Goal: Register for event/course

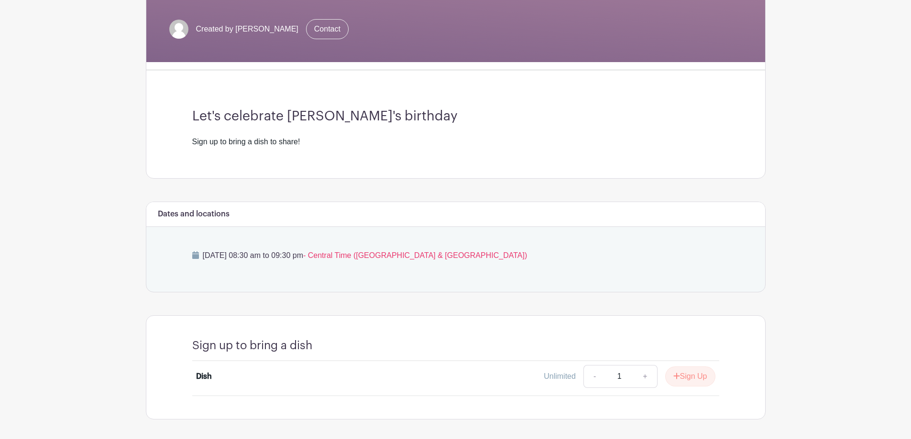
scroll to position [220, 0]
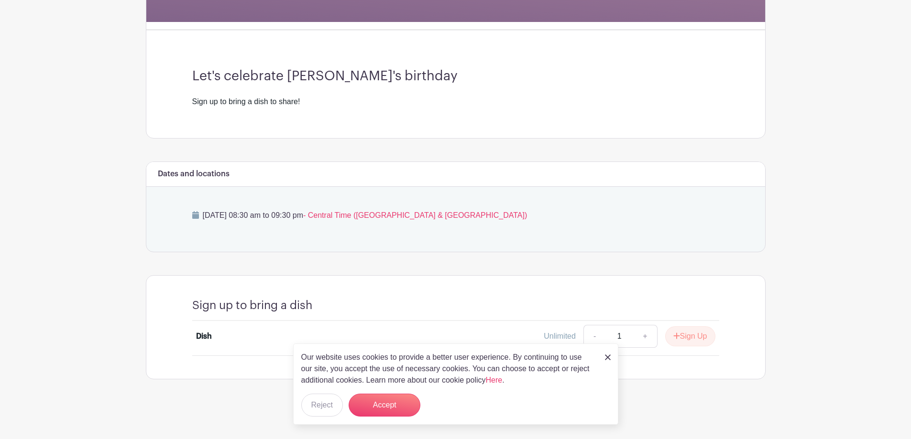
click at [600, 358] on div "Our website uses cookies to provide a better user experience. By continuing to …" at bounding box center [455, 384] width 325 height 81
drag, startPoint x: 606, startPoint y: 357, endPoint x: 544, endPoint y: 349, distance: 62.3
click at [606, 357] on img at bounding box center [608, 358] width 6 height 6
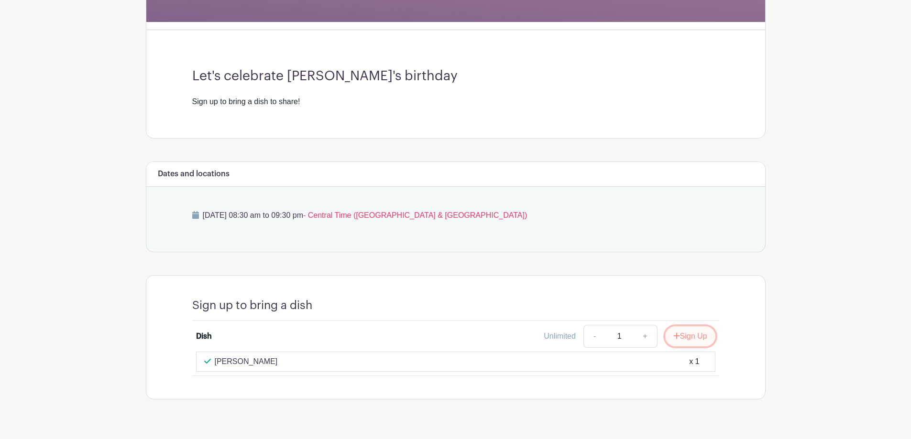
click at [673, 333] on icon "submit" at bounding box center [676, 336] width 7 height 8
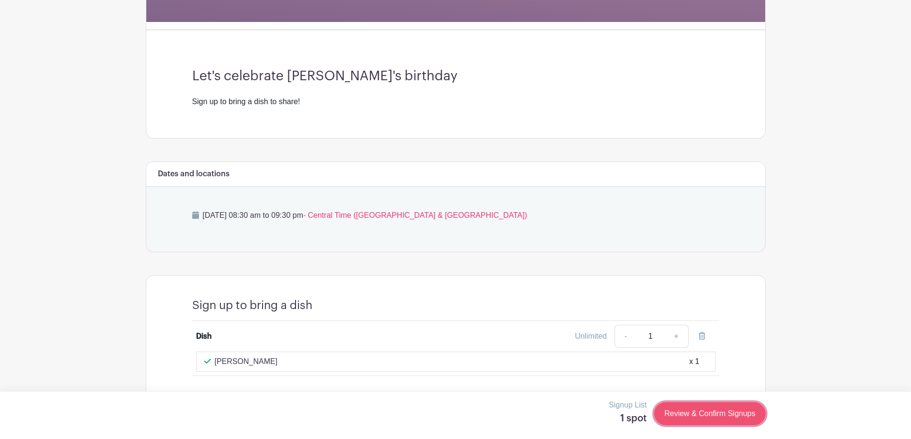
click at [719, 411] on link "Review & Confirm Signups" at bounding box center [709, 414] width 111 height 23
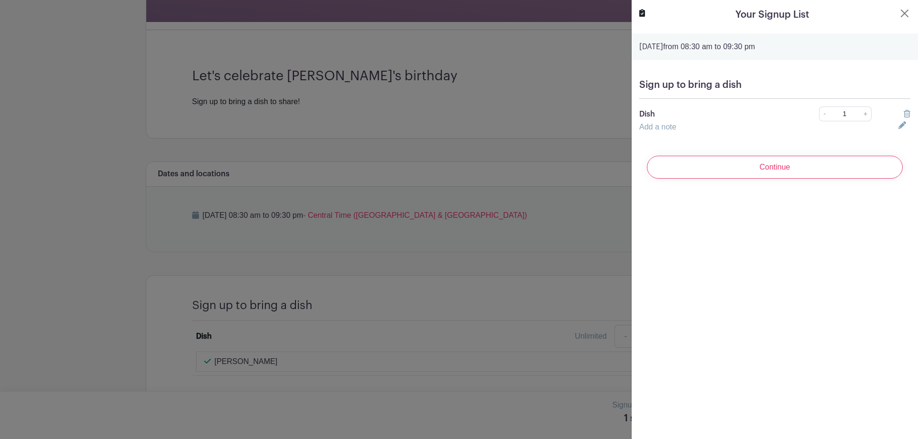
click at [666, 126] on link "Add a note" at bounding box center [657, 127] width 37 height 8
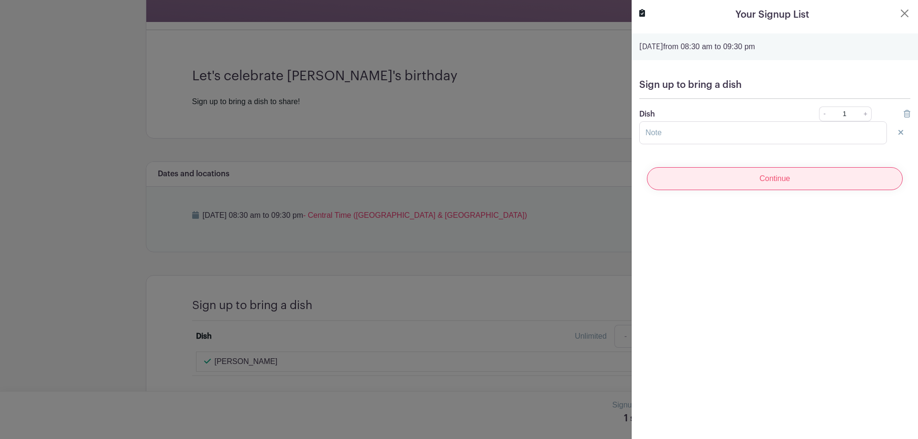
click at [717, 180] on input "Continue" at bounding box center [775, 178] width 256 height 23
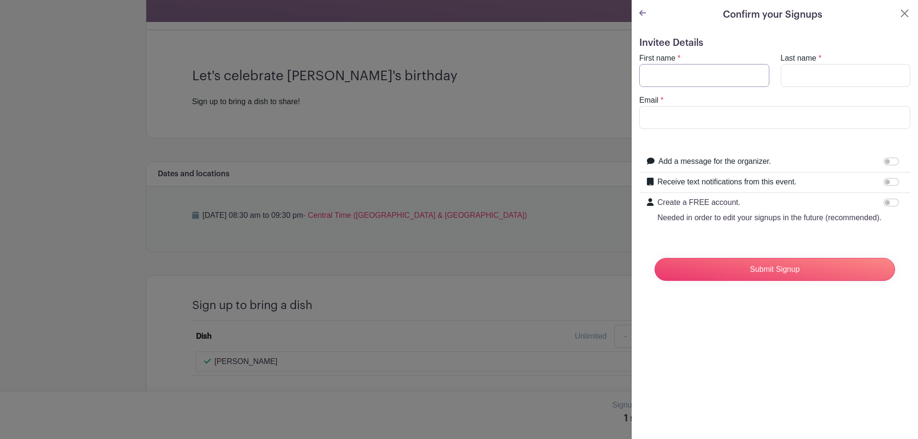
click at [672, 79] on input "First name" at bounding box center [704, 75] width 130 height 23
type input "Ahymara"
click at [820, 76] on input "Last name" at bounding box center [846, 75] width 130 height 23
type input "Sanchez"
click at [725, 125] on input "Email" at bounding box center [774, 117] width 271 height 23
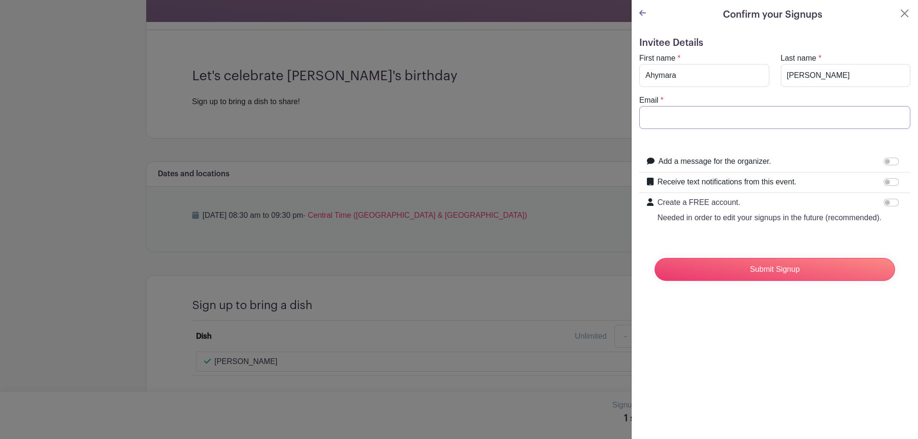
type input "sanchezahymara@aurora.il.us"
click at [642, 13] on icon at bounding box center [642, 13] width 7 height 6
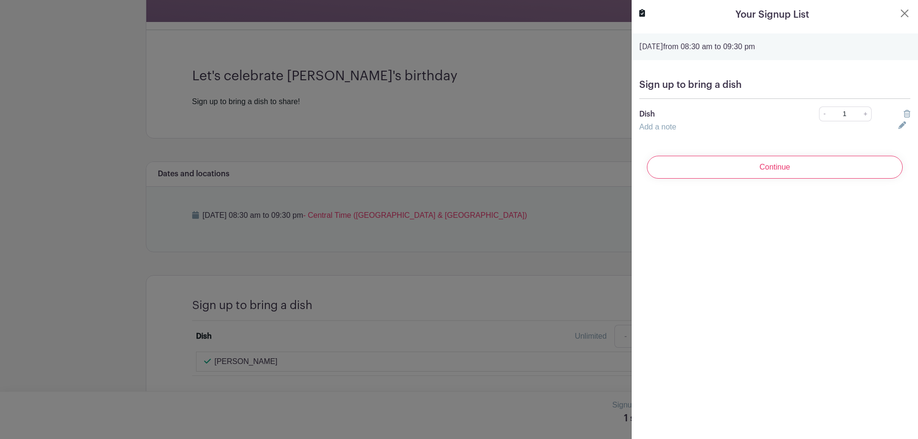
click at [786, 135] on div "Sign up to bring a dish Dish - 1 + Add a note" at bounding box center [775, 106] width 286 height 69
drag, startPoint x: 903, startPoint y: 125, endPoint x: 897, endPoint y: 125, distance: 5.3
click at [901, 125] on link at bounding box center [904, 125] width 12 height 8
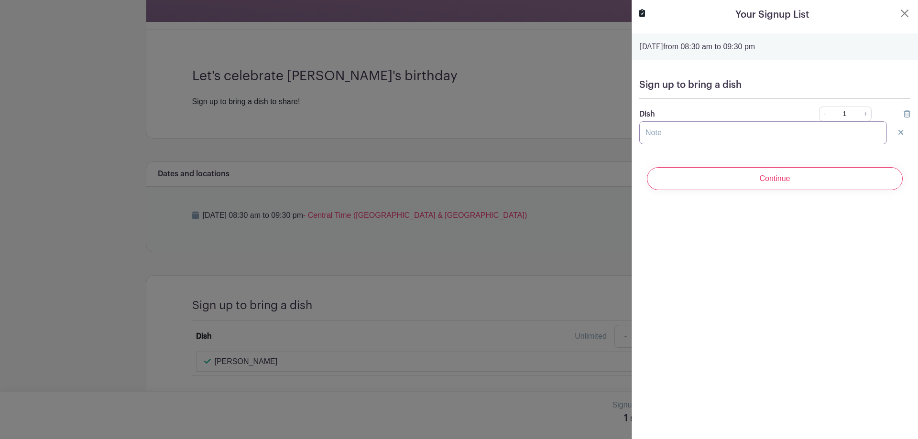
click at [783, 137] on input "text" at bounding box center [763, 132] width 248 height 23
type input "i"
click at [757, 131] on input "text" at bounding box center [763, 132] width 248 height 23
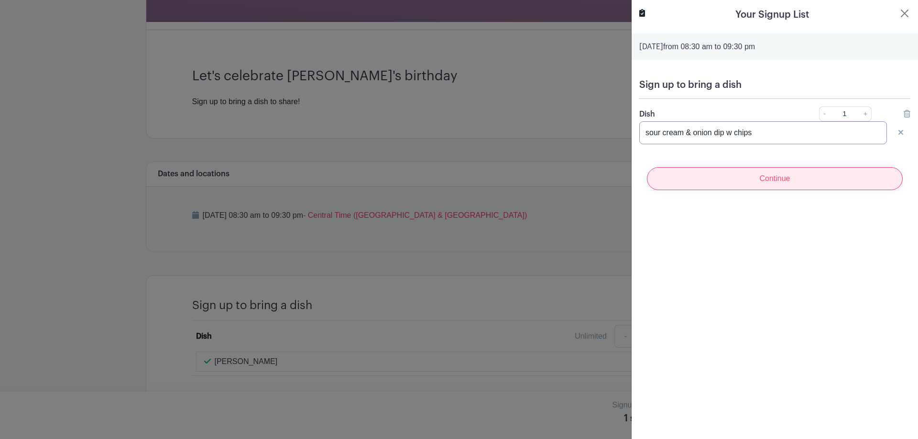
type input "sour cream & onion dip w chips"
click at [758, 174] on input "Continue" at bounding box center [775, 178] width 256 height 23
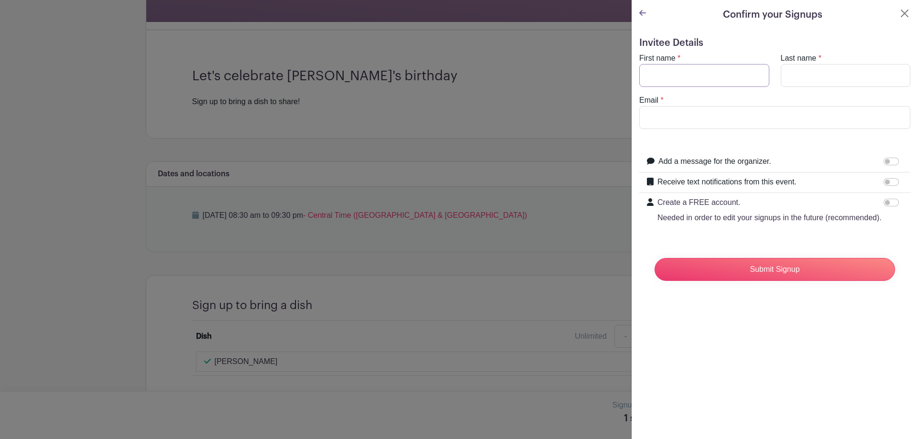
drag, startPoint x: 711, startPoint y: 75, endPoint x: 718, endPoint y: 81, distance: 9.1
click at [711, 75] on input "First name" at bounding box center [704, 75] width 130 height 23
type input "Ahymara"
click at [851, 77] on input "Last name" at bounding box center [846, 75] width 130 height 23
type input "Sanchez"
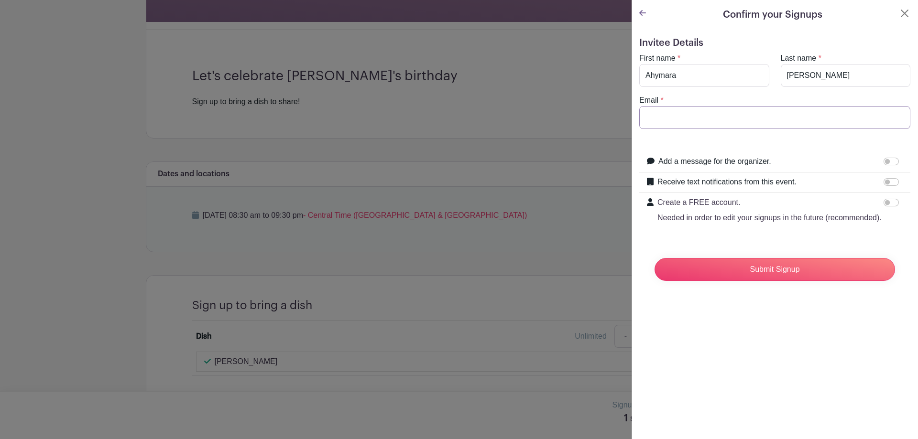
click at [770, 113] on input "Email" at bounding box center [774, 117] width 271 height 23
type input "sanchezahymara@aurora.il.us"
click at [770, 280] on input "Submit Signup" at bounding box center [774, 269] width 240 height 23
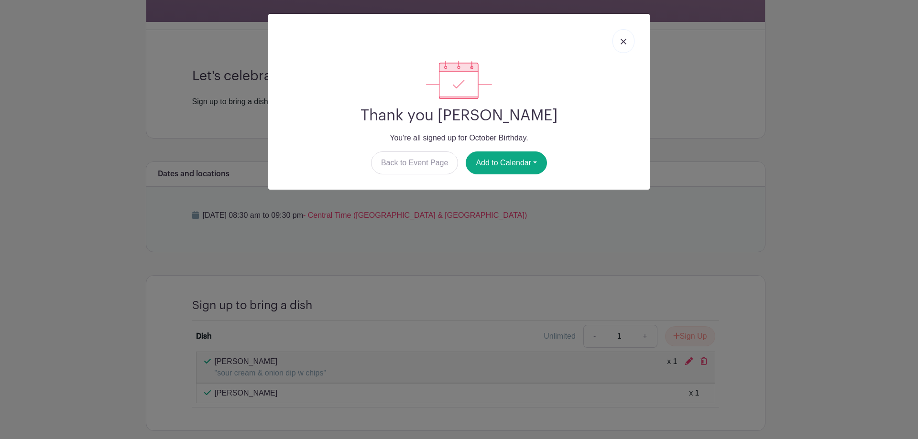
click at [623, 43] on img at bounding box center [624, 42] width 6 height 6
